Goal: Share content: Share content

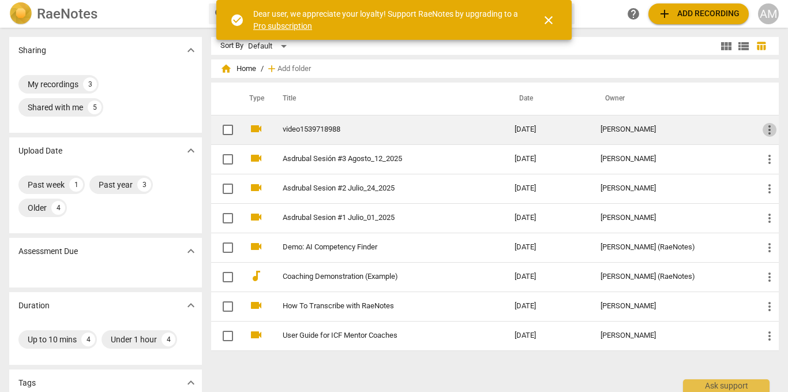
click at [763, 128] on span "more_vert" at bounding box center [770, 130] width 14 height 14
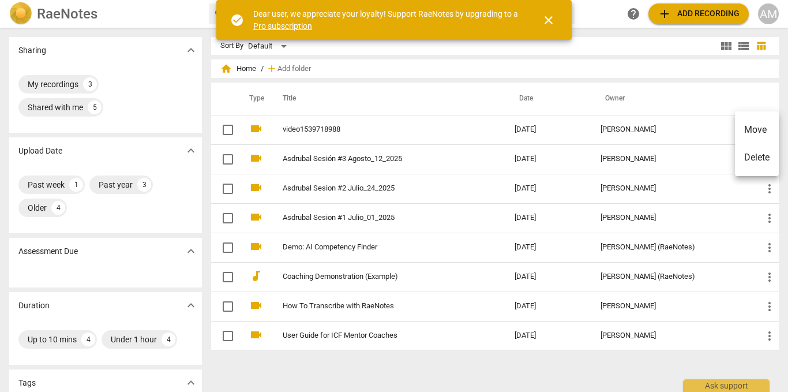
click at [549, 18] on span "close" at bounding box center [549, 20] width 14 height 14
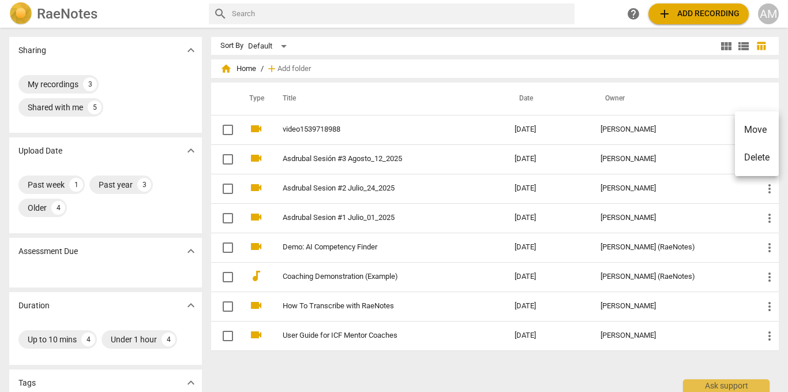
click at [353, 132] on div at bounding box center [394, 196] width 788 height 392
click at [353, 132] on link "video1539718988" at bounding box center [378, 129] width 191 height 9
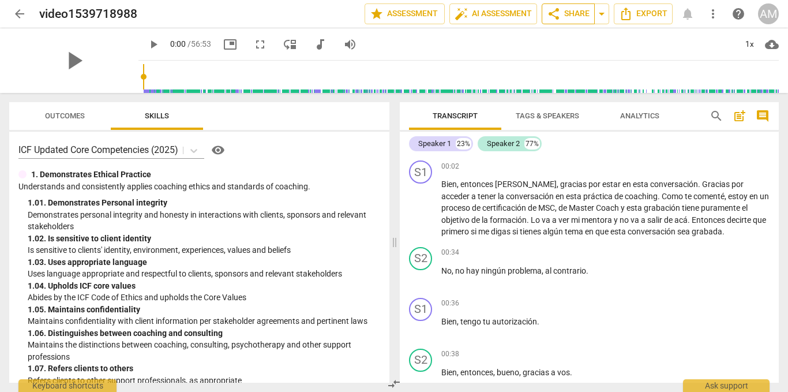
click at [558, 15] on span "share" at bounding box center [554, 14] width 14 height 14
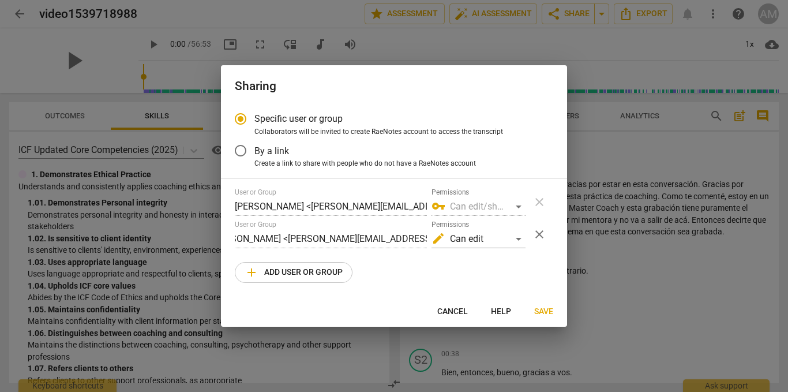
scroll to position [0, 40]
click at [517, 240] on div "edit Can edit" at bounding box center [479, 239] width 94 height 18
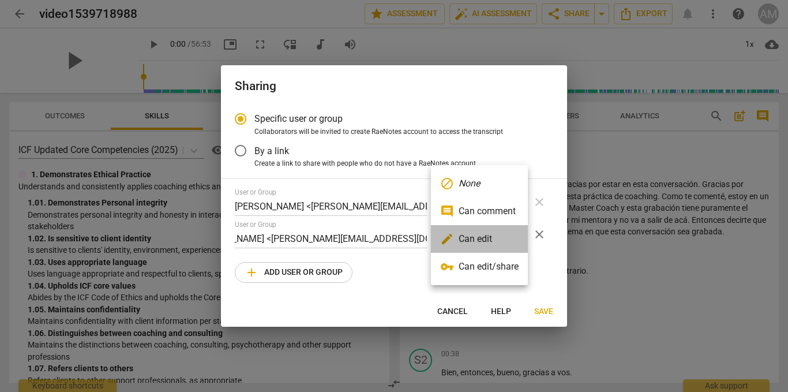
click at [491, 234] on li "edit Can edit" at bounding box center [479, 239] width 97 height 28
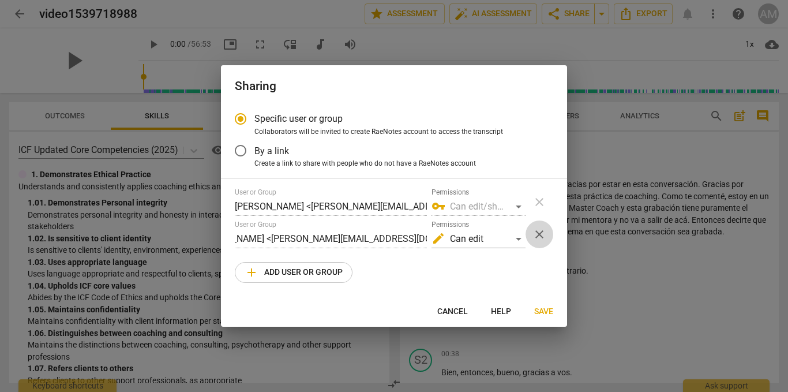
click at [537, 233] on span "close" at bounding box center [540, 234] width 14 height 14
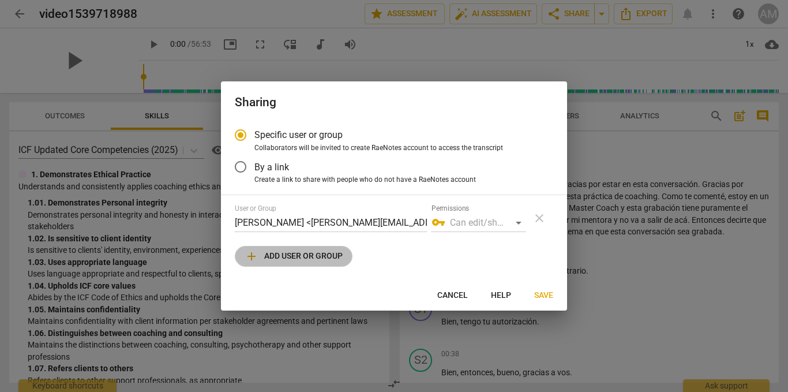
click at [330, 252] on span "add Add user or group" at bounding box center [294, 256] width 98 height 14
radio input "false"
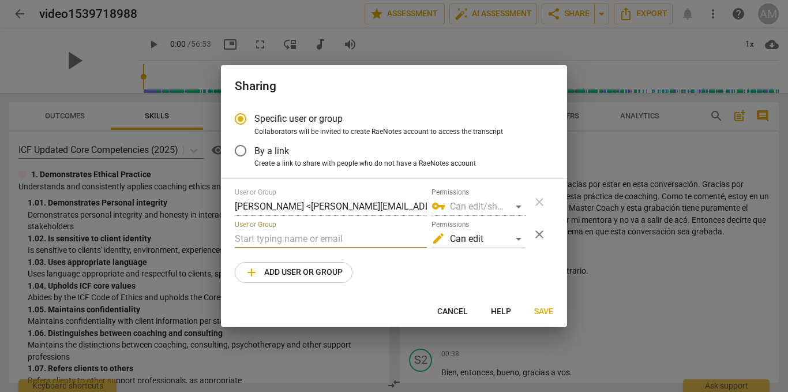
click at [318, 238] on input "text" at bounding box center [331, 239] width 192 height 18
paste input "[EMAIL_ADDRESS][DOMAIN_NAME]"
type input "[EMAIL_ADDRESS][DOMAIN_NAME]"
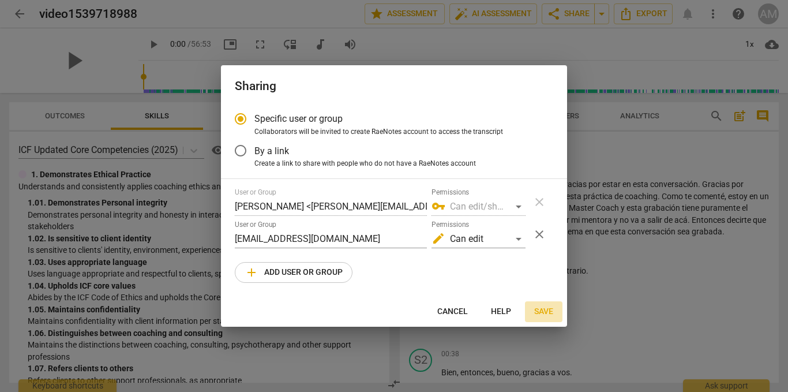
click at [543, 305] on button "Save" at bounding box center [544, 311] width 38 height 21
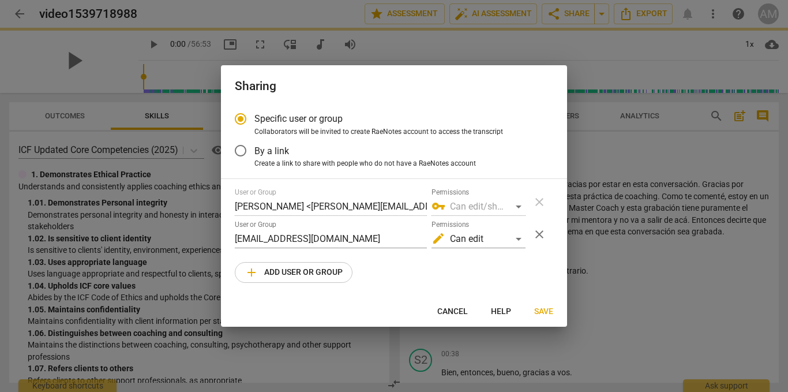
radio input "false"
